Goal: Task Accomplishment & Management: Use online tool/utility

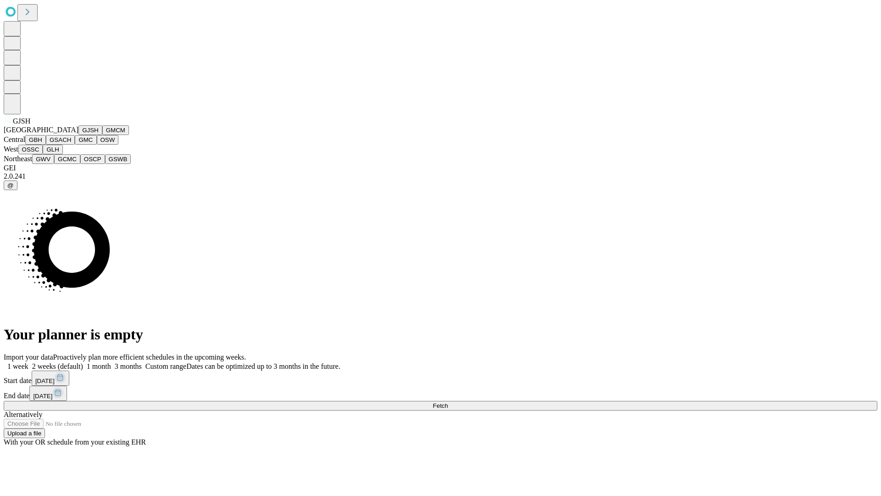
click at [78, 135] on button "GJSH" at bounding box center [90, 130] width 24 height 10
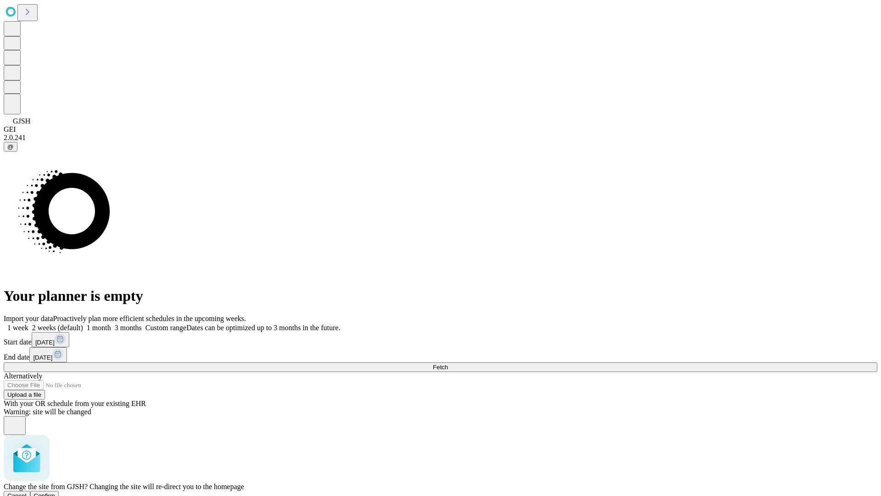
click at [56, 492] on span "Confirm" at bounding box center [45, 495] width 22 height 7
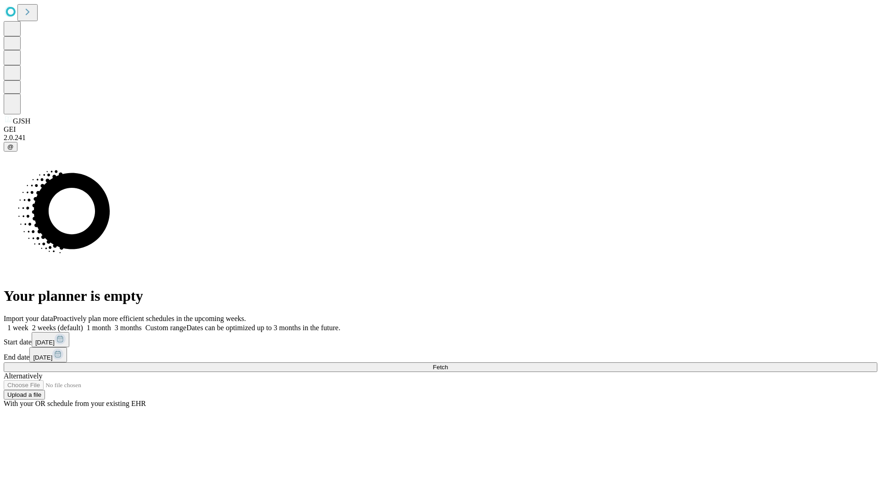
click at [83, 323] on label "2 weeks (default)" at bounding box center [55, 327] width 55 height 8
click at [448, 363] on span "Fetch" at bounding box center [440, 366] width 15 height 7
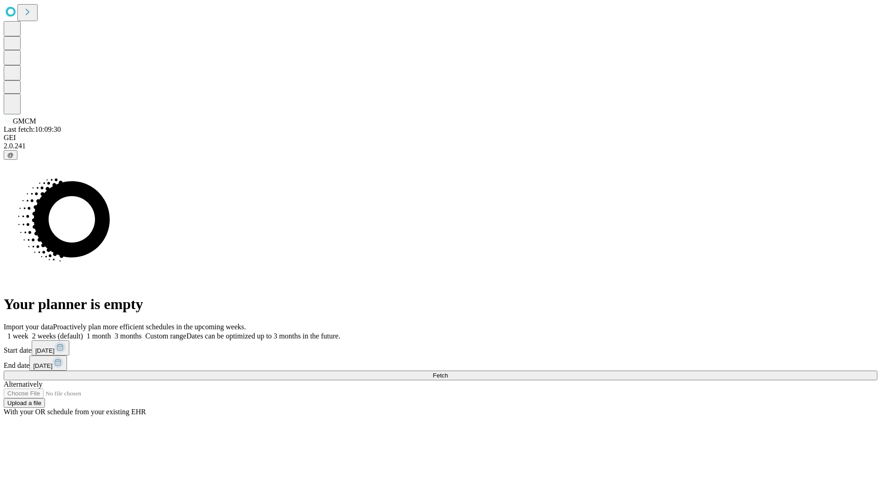
click at [83, 332] on label "2 weeks (default)" at bounding box center [55, 336] width 55 height 8
click at [448, 372] on span "Fetch" at bounding box center [440, 375] width 15 height 7
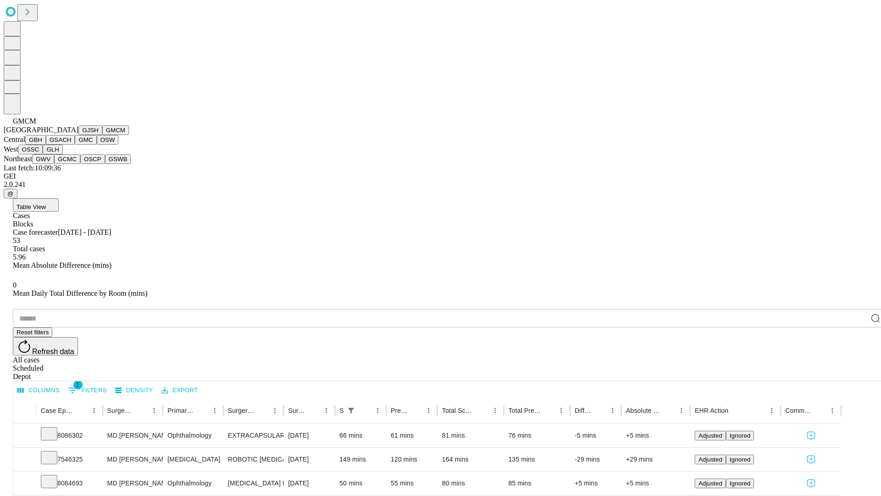
click at [46, 145] on button "GBH" at bounding box center [35, 140] width 21 height 10
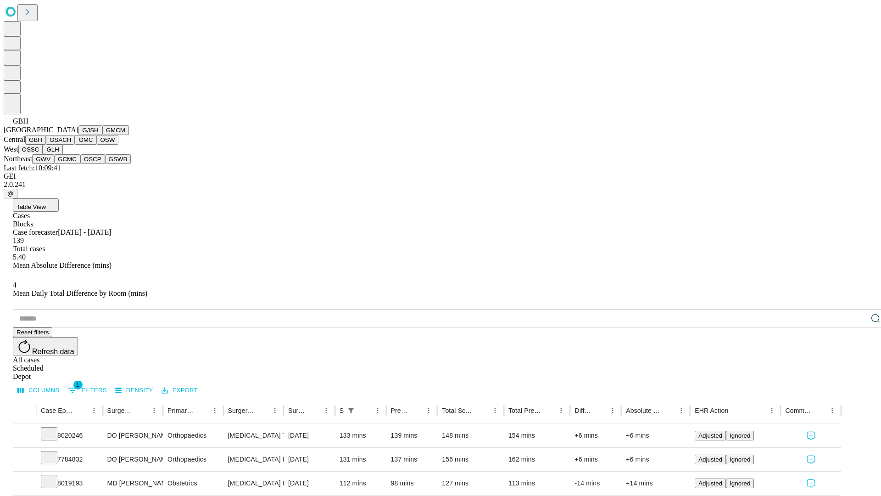
click at [71, 145] on button "GSACH" at bounding box center [60, 140] width 29 height 10
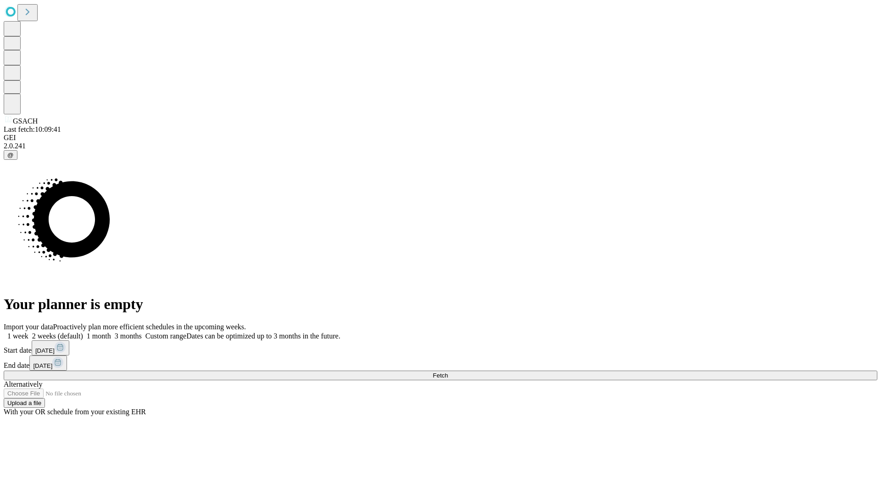
click at [83, 332] on label "2 weeks (default)" at bounding box center [55, 336] width 55 height 8
click at [448, 372] on span "Fetch" at bounding box center [440, 375] width 15 height 7
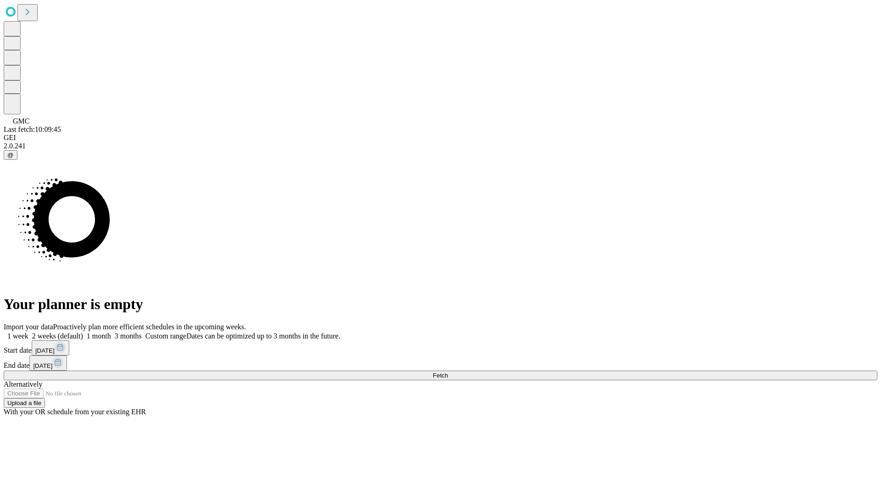
click at [83, 332] on label "2 weeks (default)" at bounding box center [55, 336] width 55 height 8
click at [448, 372] on span "Fetch" at bounding box center [440, 375] width 15 height 7
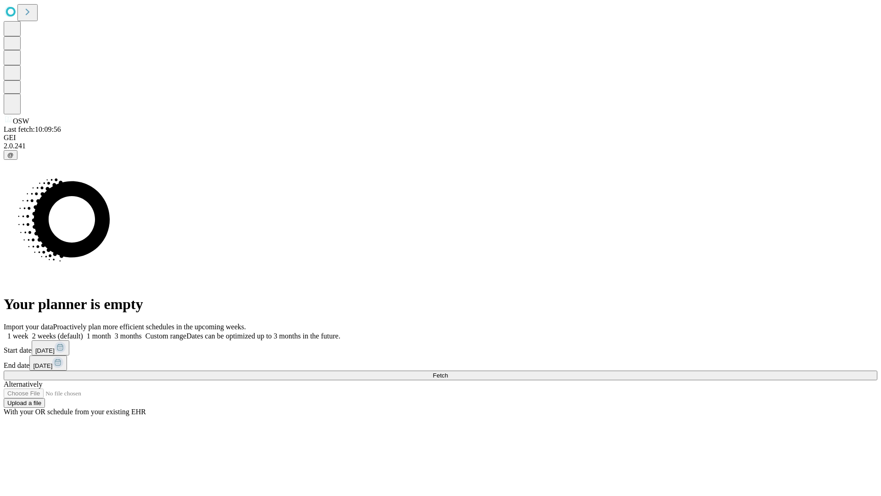
click at [83, 332] on label "2 weeks (default)" at bounding box center [55, 336] width 55 height 8
click at [448, 372] on span "Fetch" at bounding box center [440, 375] width 15 height 7
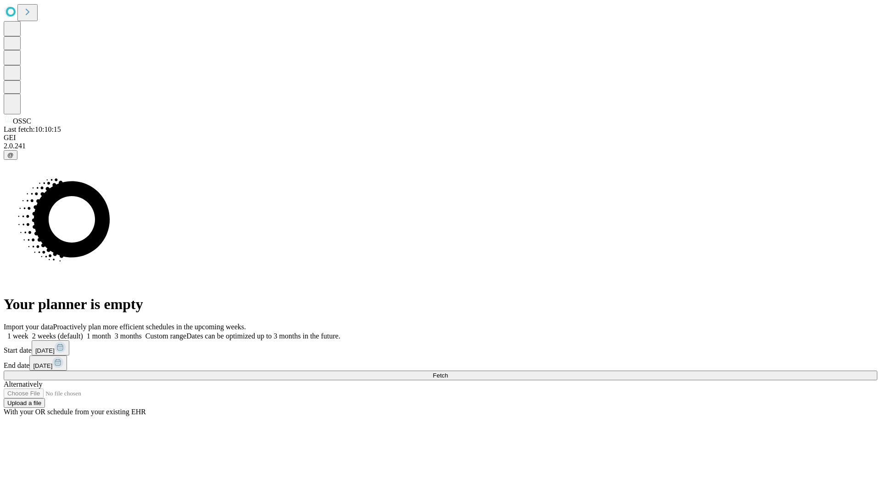
click at [83, 332] on label "2 weeks (default)" at bounding box center [55, 336] width 55 height 8
click at [448, 372] on span "Fetch" at bounding box center [440, 375] width 15 height 7
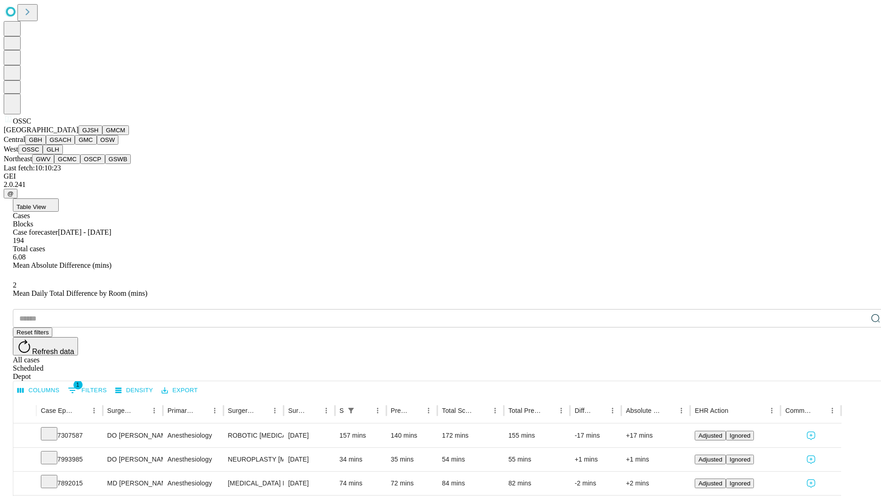
click at [62, 154] on button "GLH" at bounding box center [53, 150] width 20 height 10
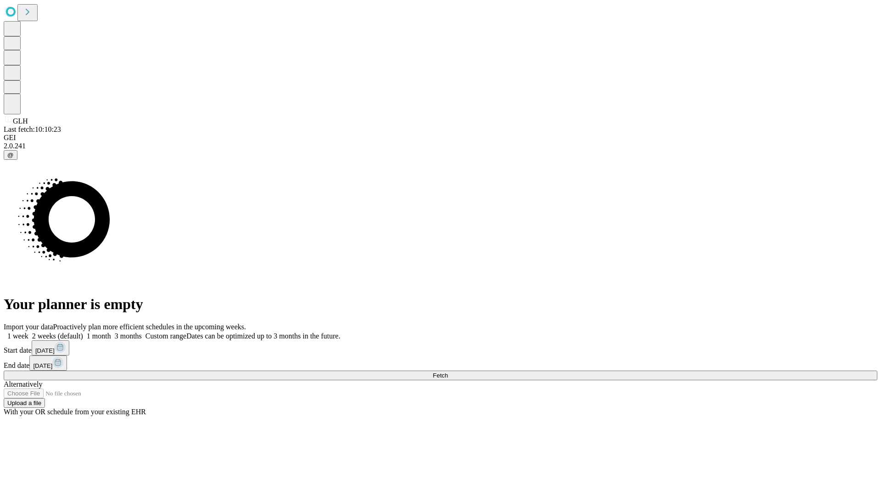
click at [83, 332] on label "2 weeks (default)" at bounding box center [55, 336] width 55 height 8
click at [448, 372] on span "Fetch" at bounding box center [440, 375] width 15 height 7
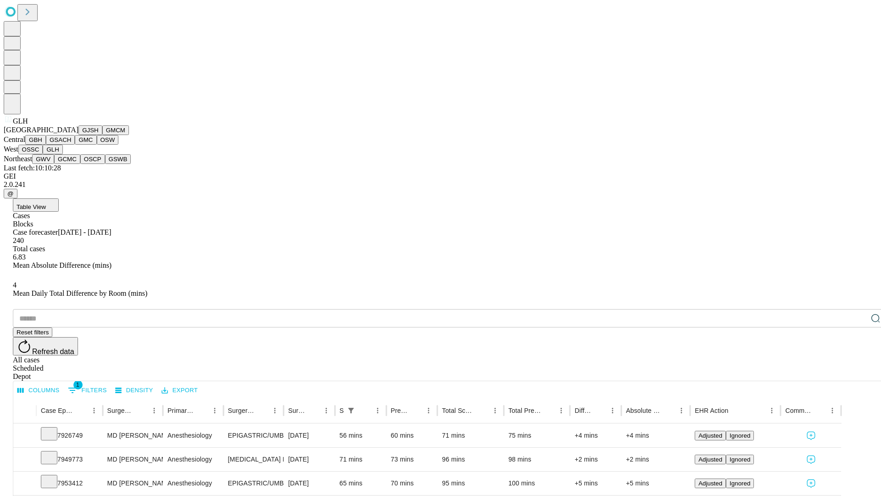
click at [54, 164] on button "GWV" at bounding box center [43, 159] width 22 height 10
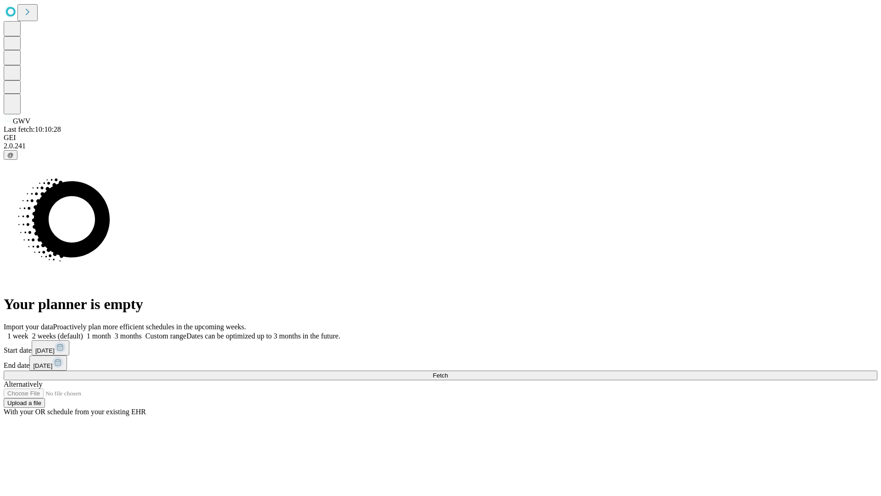
click at [448, 372] on span "Fetch" at bounding box center [440, 375] width 15 height 7
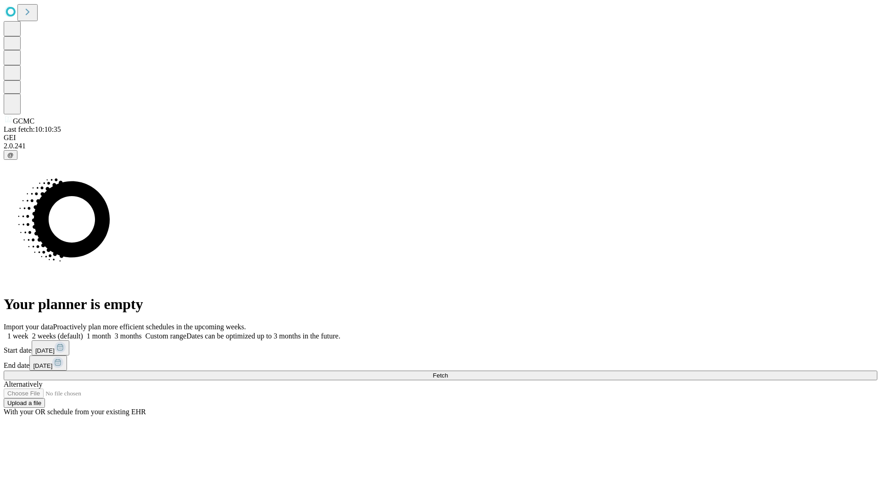
click at [83, 332] on label "2 weeks (default)" at bounding box center [55, 336] width 55 height 8
click at [448, 372] on span "Fetch" at bounding box center [440, 375] width 15 height 7
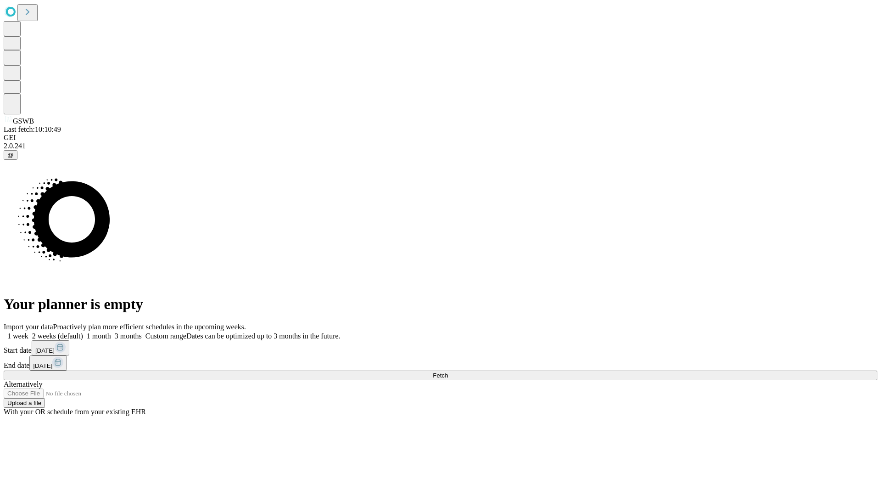
click at [83, 332] on label "2 weeks (default)" at bounding box center [55, 336] width 55 height 8
click at [448, 372] on span "Fetch" at bounding box center [440, 375] width 15 height 7
